Goal: Task Accomplishment & Management: Use online tool/utility

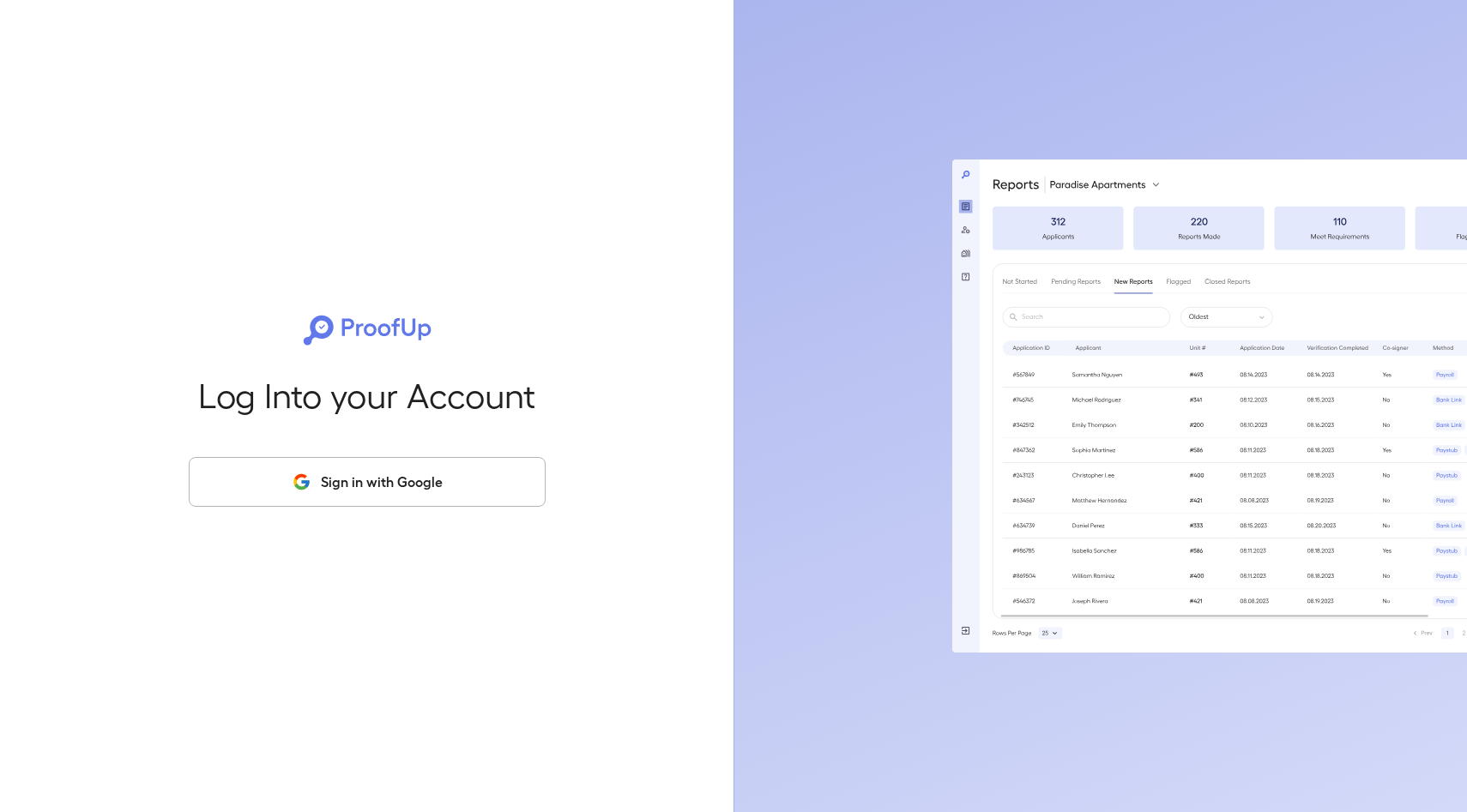
click at [387, 464] on button "Sign in with Google" at bounding box center [367, 482] width 357 height 50
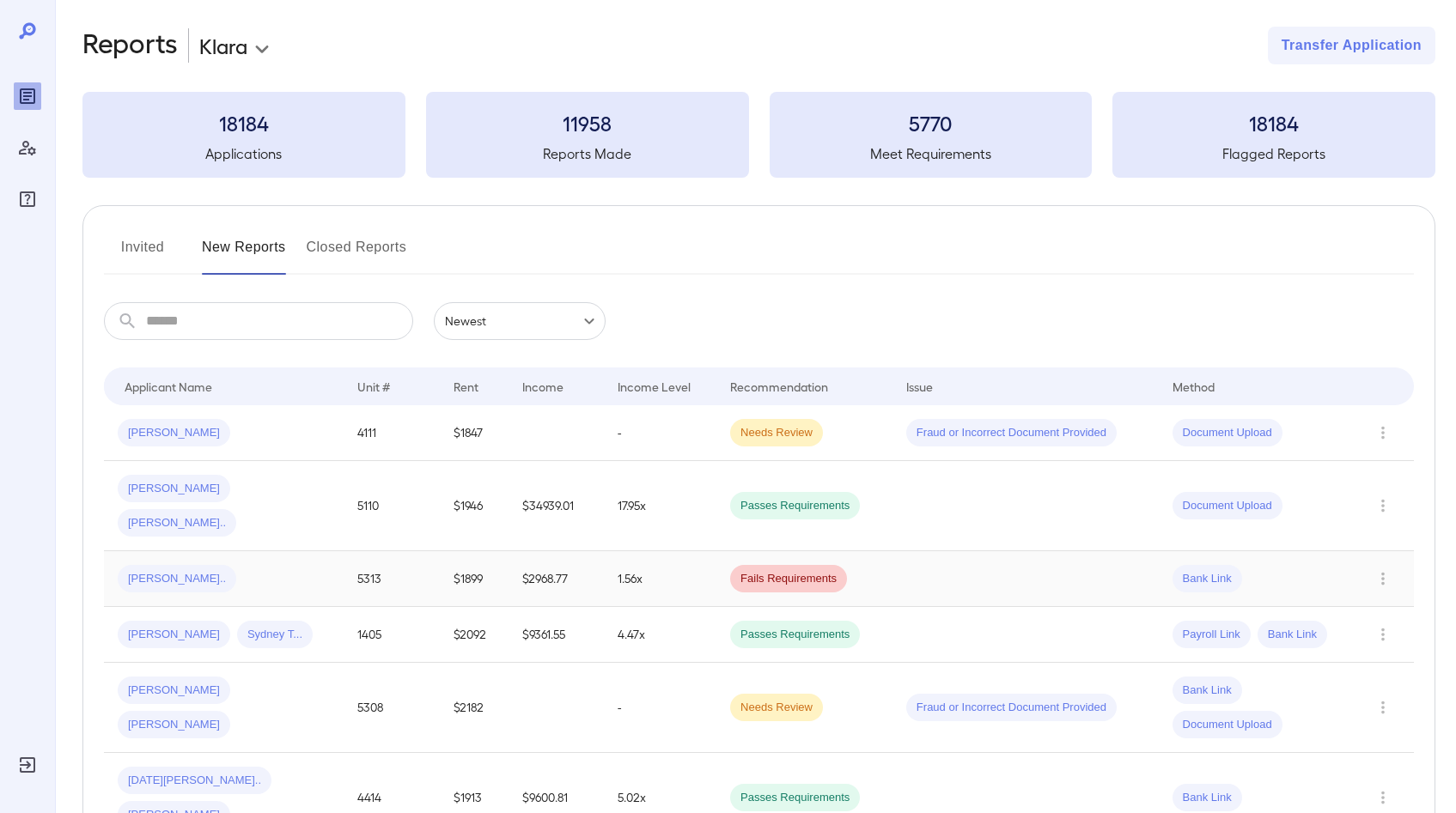
scroll to position [22, 0]
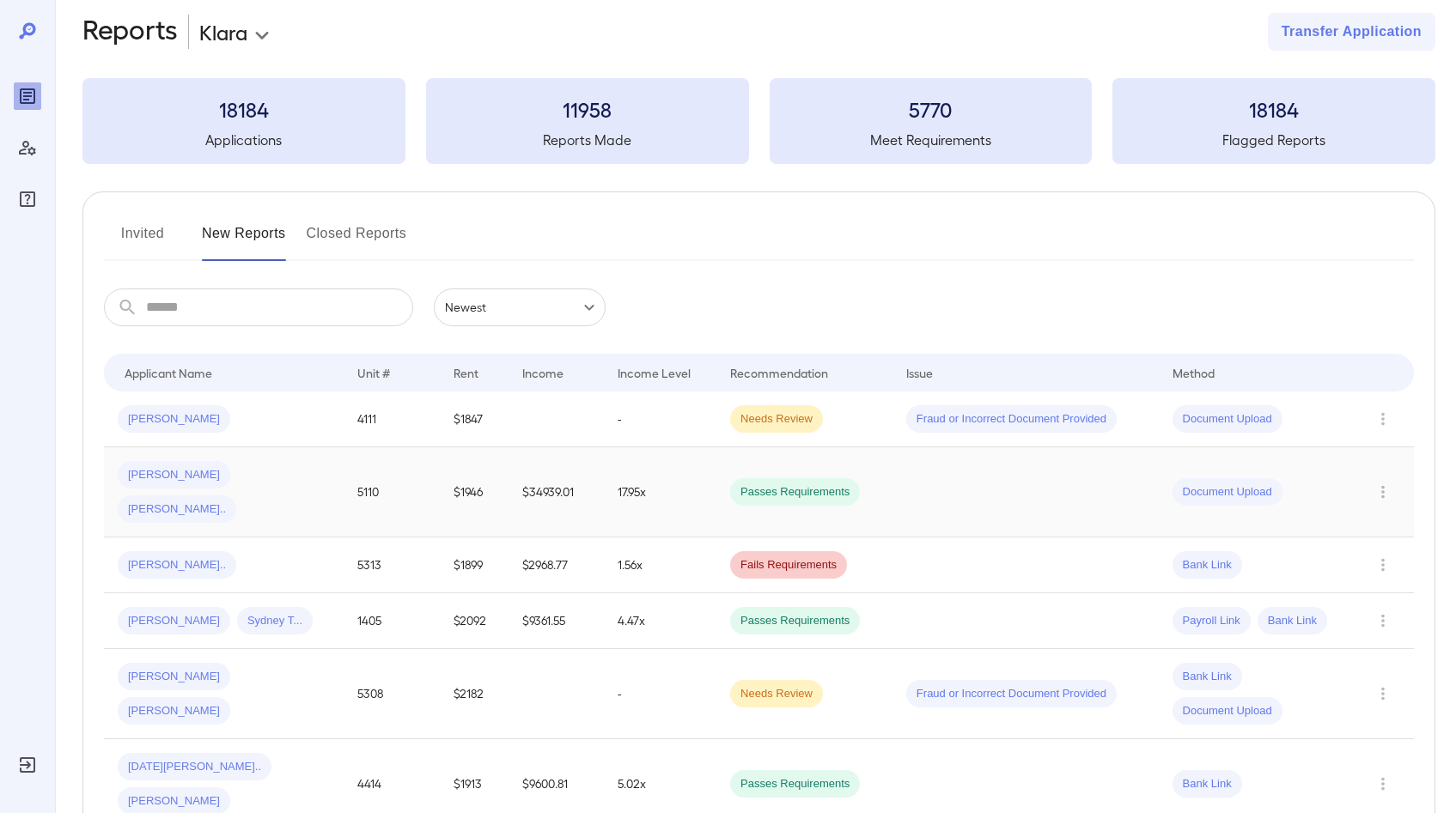
click at [331, 483] on td "Roberto R... Victoria P..." at bounding box center [224, 492] width 240 height 90
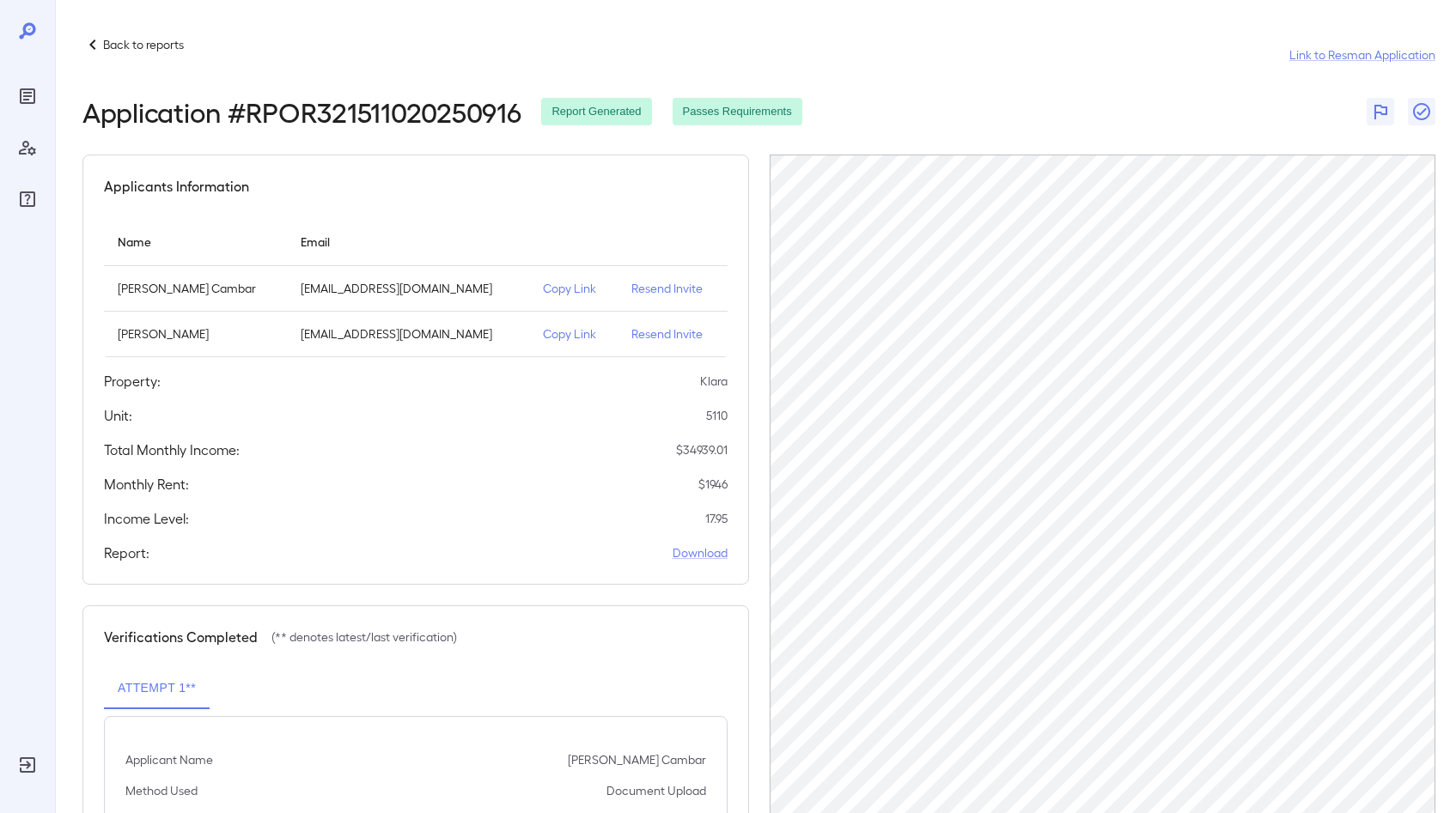
click at [547, 334] on p "Copy Link" at bounding box center [574, 334] width 62 height 17
click at [118, 45] on p "Back to reports" at bounding box center [143, 45] width 80 height 17
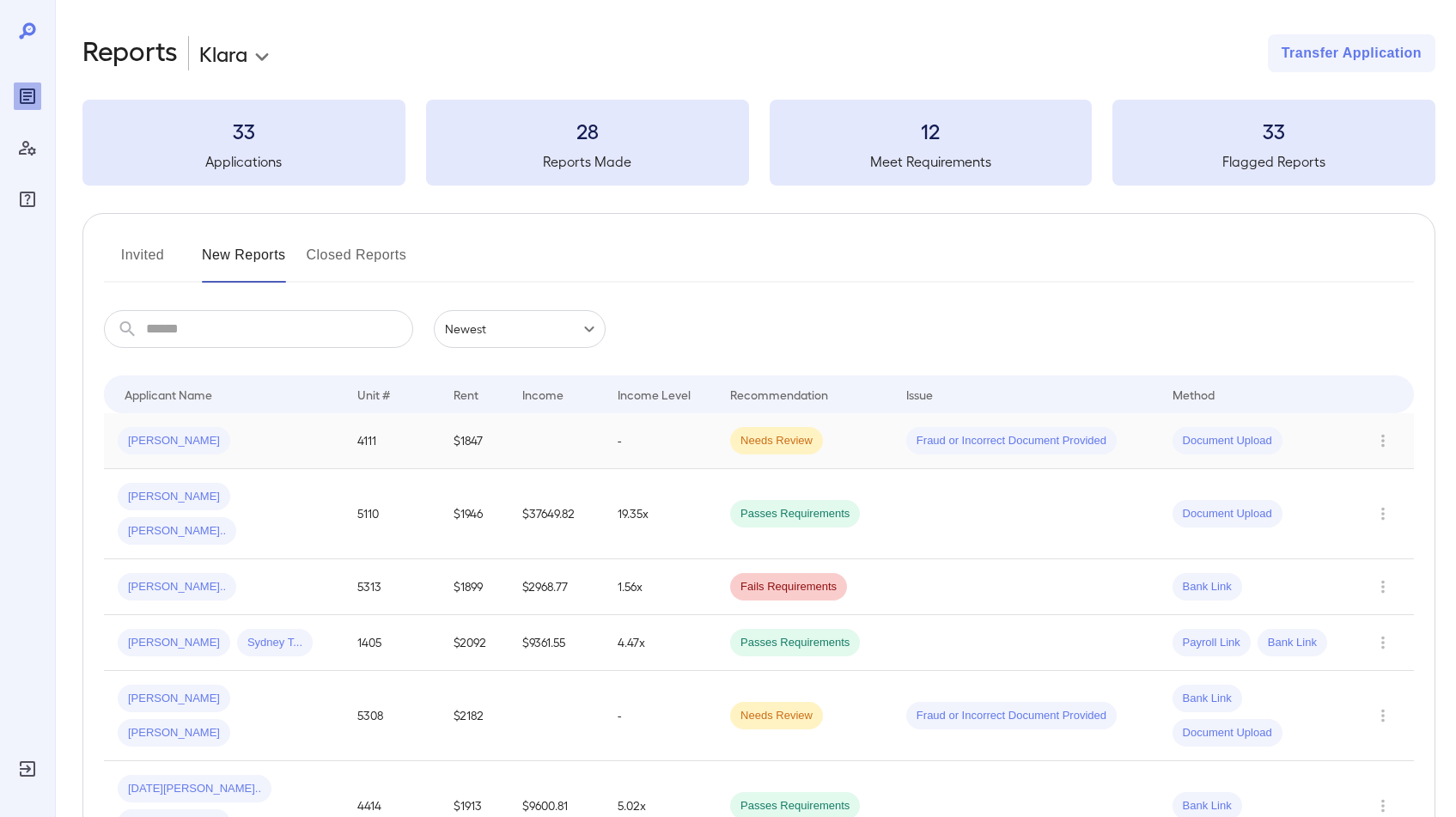
click at [670, 436] on td "-" at bounding box center [660, 441] width 113 height 56
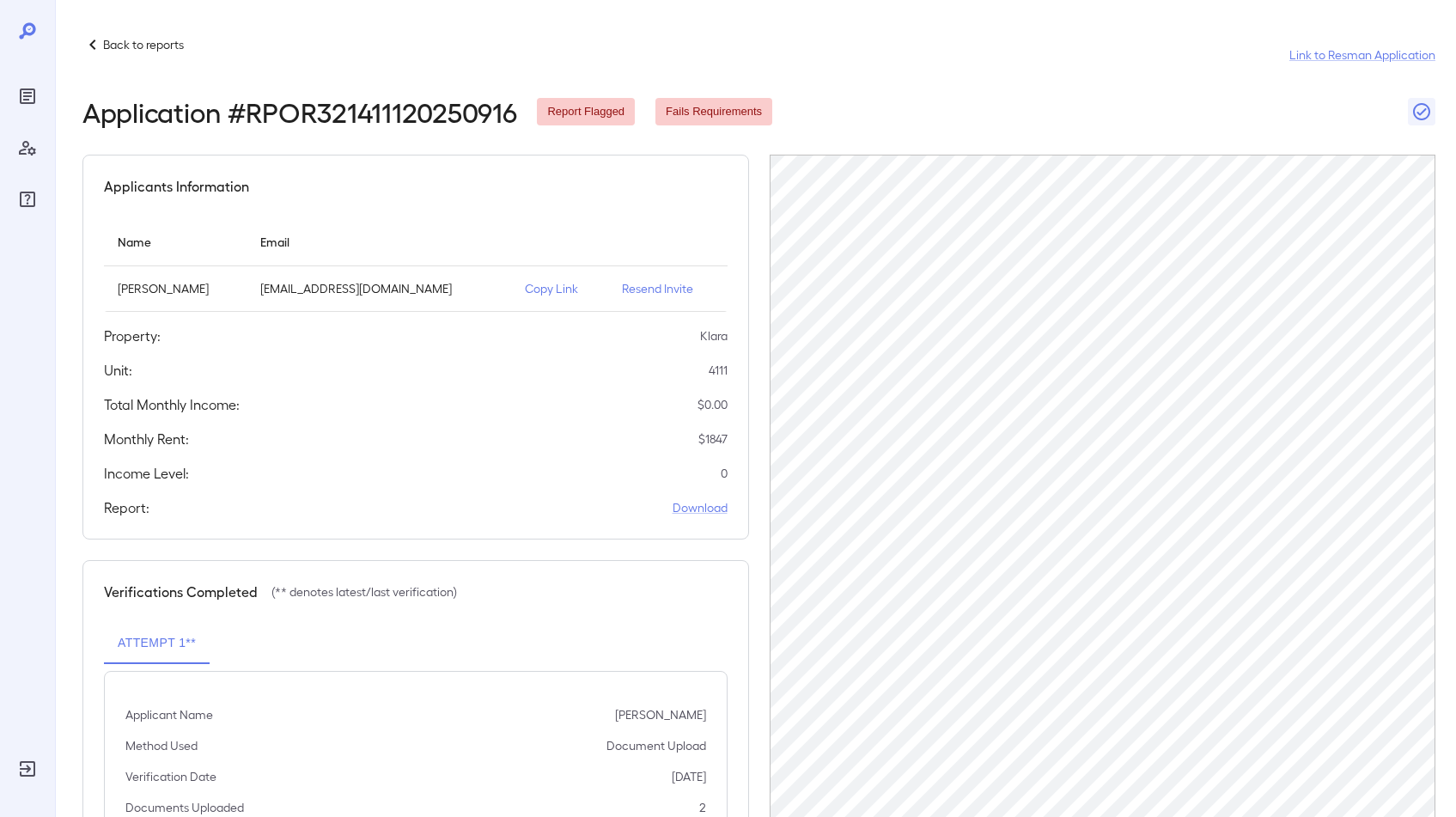
click at [525, 289] on p "Copy Link" at bounding box center [560, 289] width 70 height 17
click at [32, 94] on icon "Reports" at bounding box center [28, 96] width 21 height 21
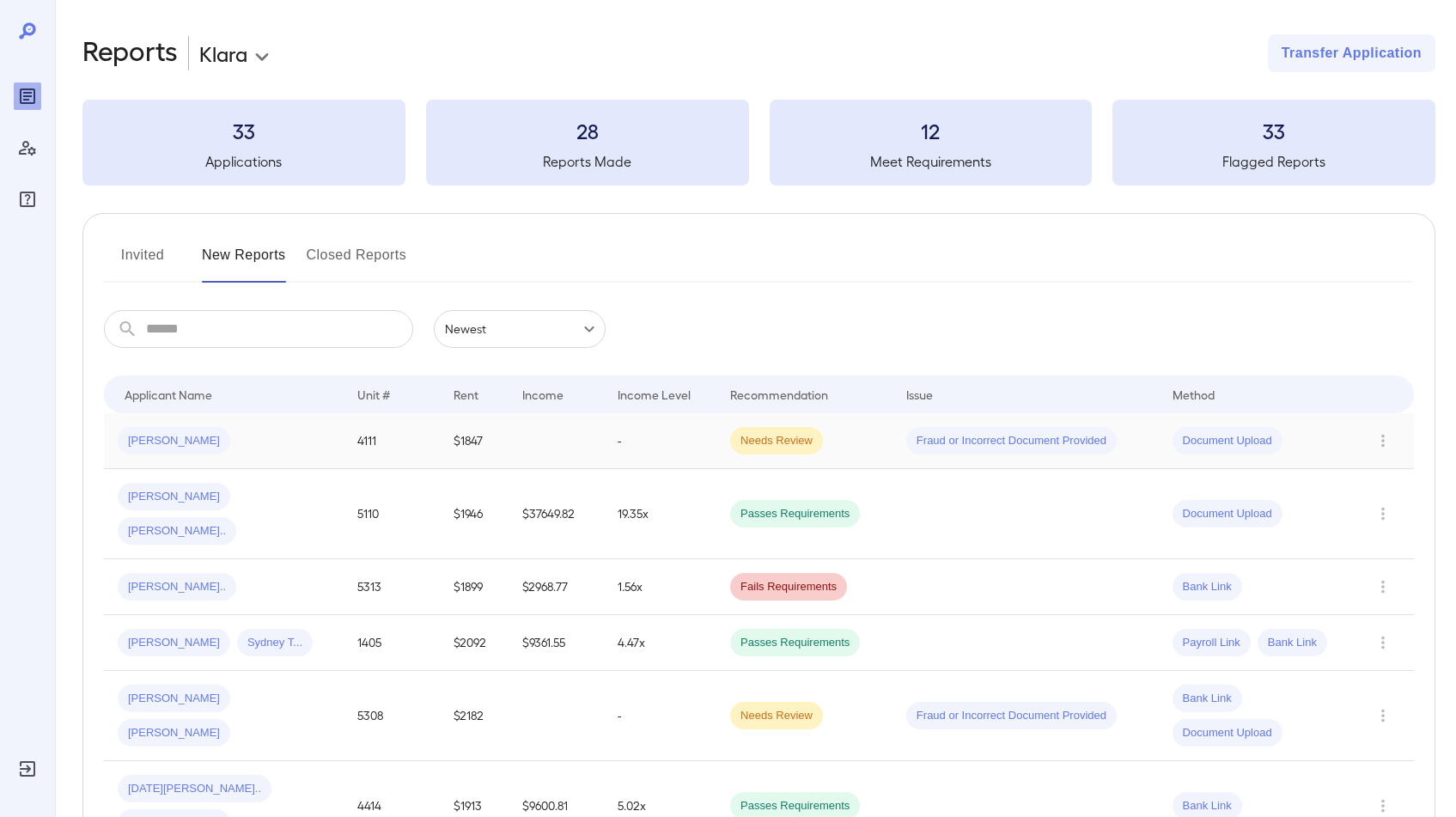
click at [617, 431] on td "-" at bounding box center [660, 441] width 113 height 56
